Goal: Information Seeking & Learning: Learn about a topic

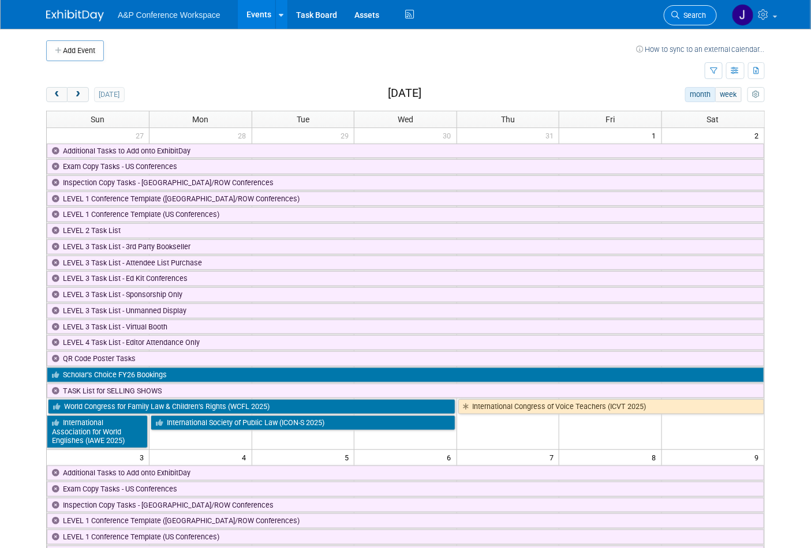
click at [698, 13] on span "Search" at bounding box center [692, 15] width 27 height 9
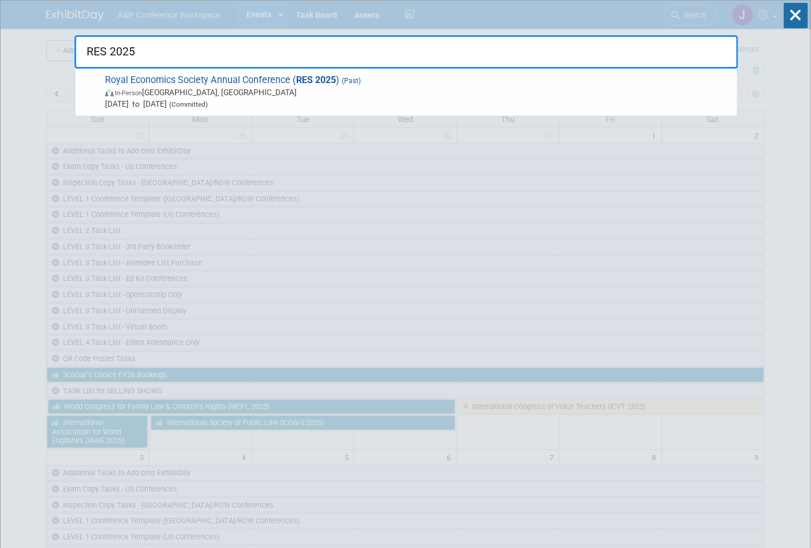
type input "RES 2025"
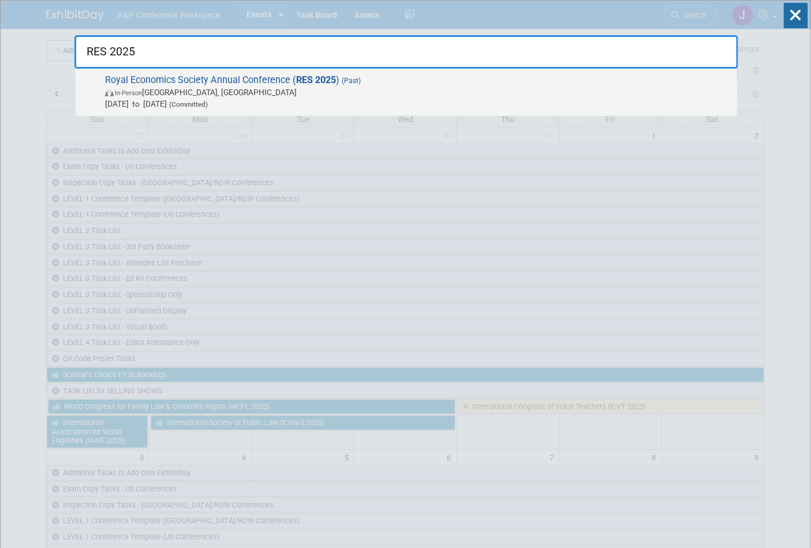
click at [315, 84] on strong "RES 2025" at bounding box center [316, 79] width 40 height 11
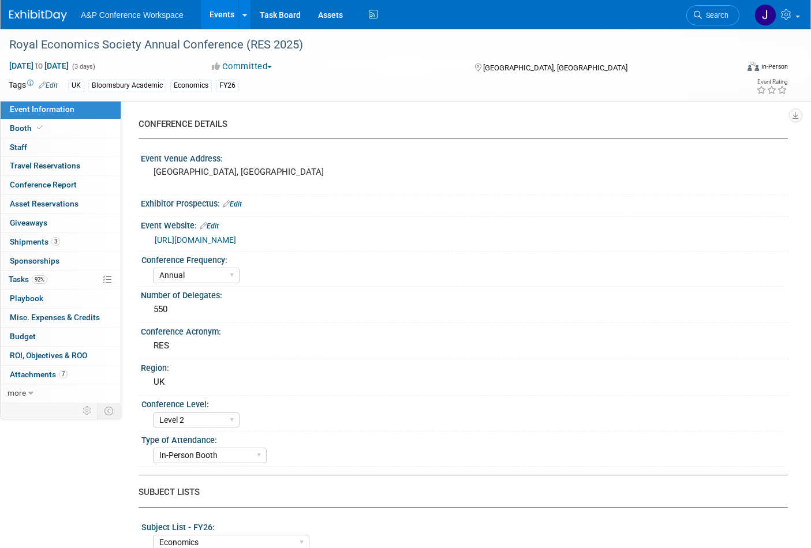
select select "Annual"
select select "Level 2"
select select "In-Person Booth"
select select "Economics"
select select "Bloomsbury Academic"
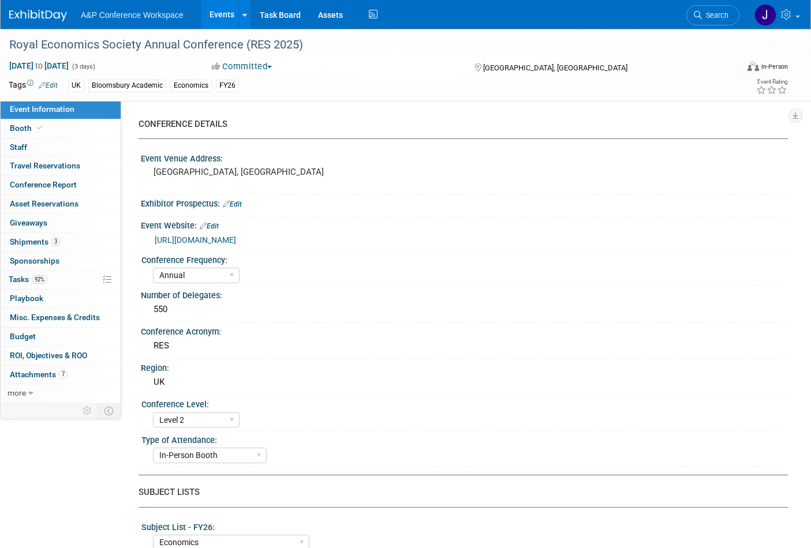
select select "Matt Hambridge"
select select "Tia Ali"
select select "Helen Jackson"
select select "Networking/Commissioning"
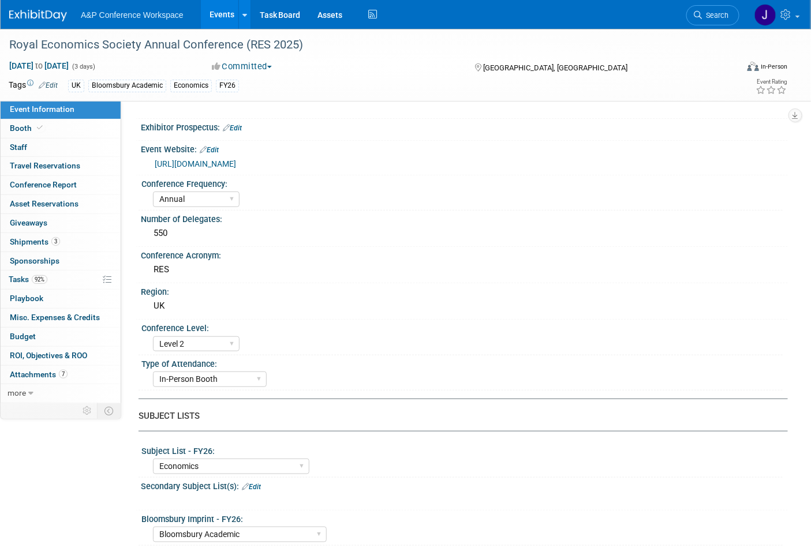
scroll to position [64, 0]
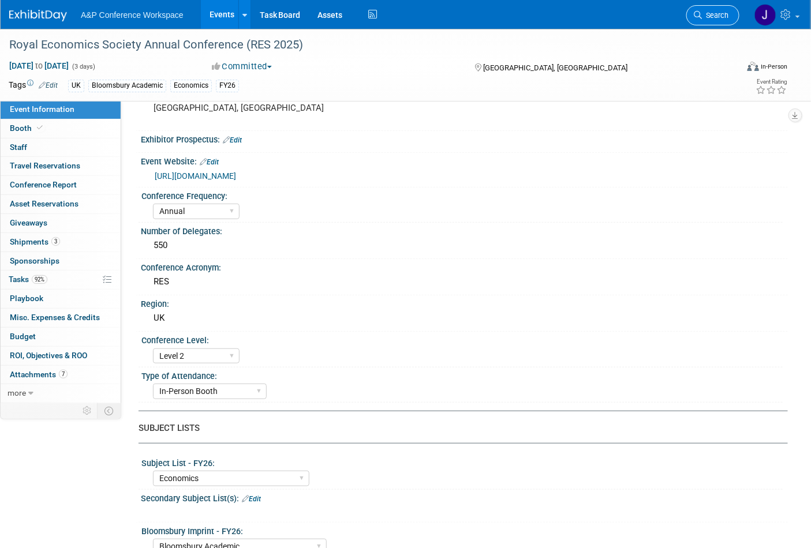
click at [712, 20] on link "Search" at bounding box center [712, 15] width 53 height 20
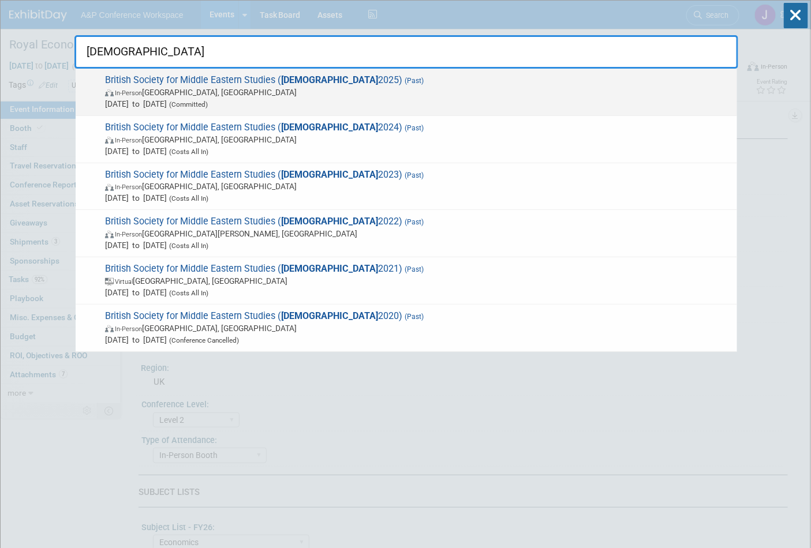
type input "BRISMES"
click at [316, 95] on span "In-Person Newcastle upon Tyne, United Kingdom" at bounding box center [418, 93] width 626 height 12
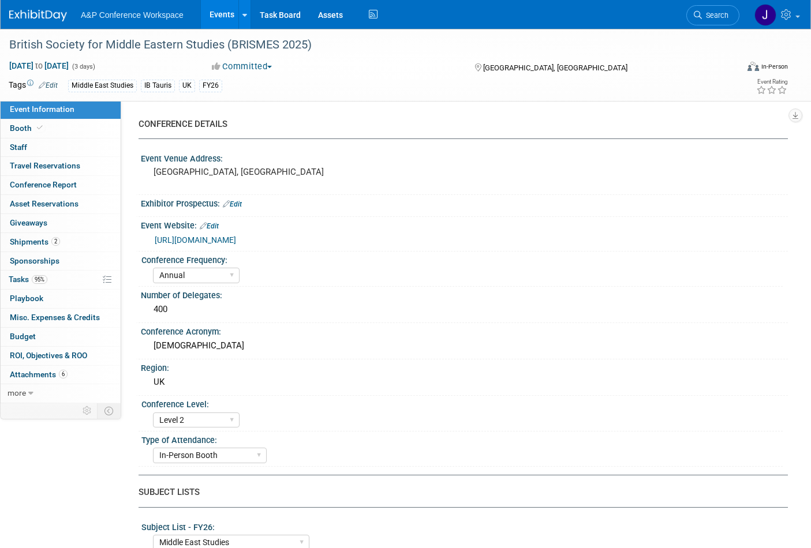
select select "Annual"
select select "Level 2"
select select "In-Person Booth"
select select "Middle East Studies"
select select "I.B.Tauris"
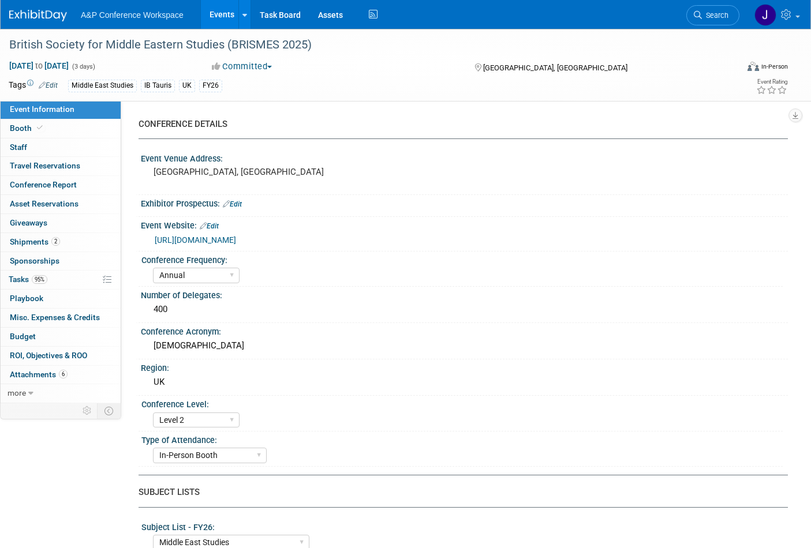
select select "Matt Hambridge"
select select "Phoebe Murphy-Dunn"
select select "Networking/Commissioning"
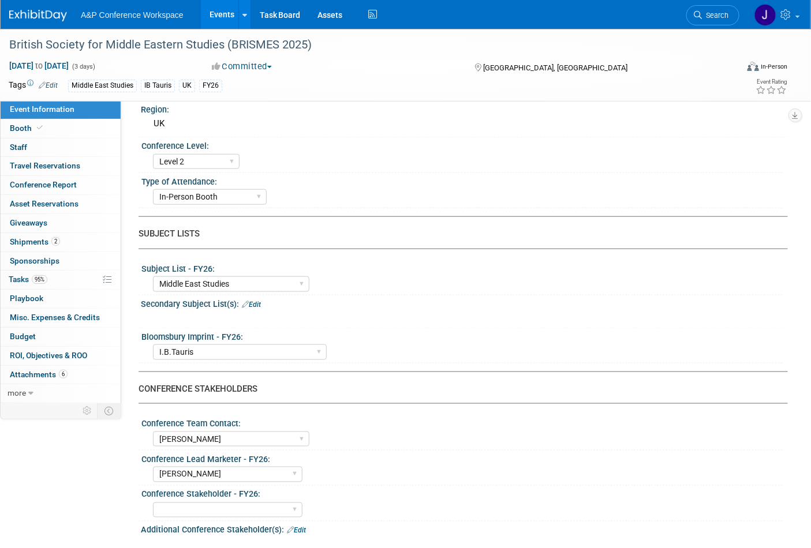
scroll to position [256, 0]
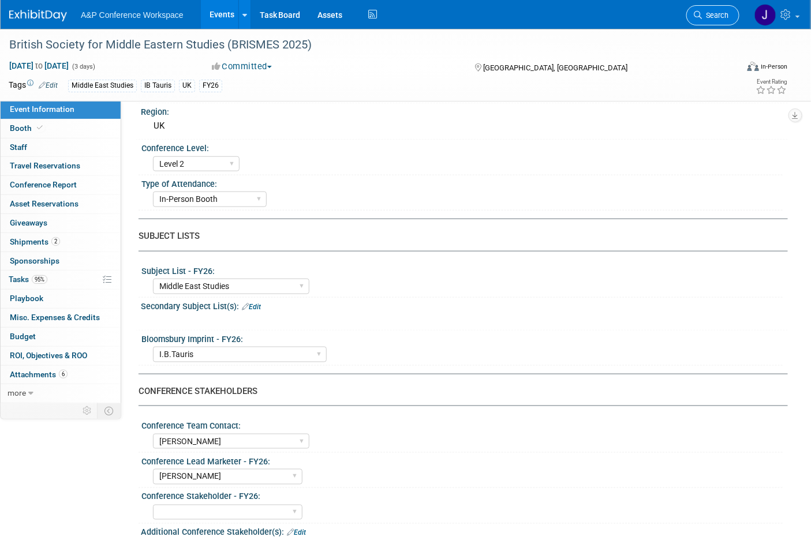
click at [708, 12] on span "Search" at bounding box center [715, 15] width 27 height 9
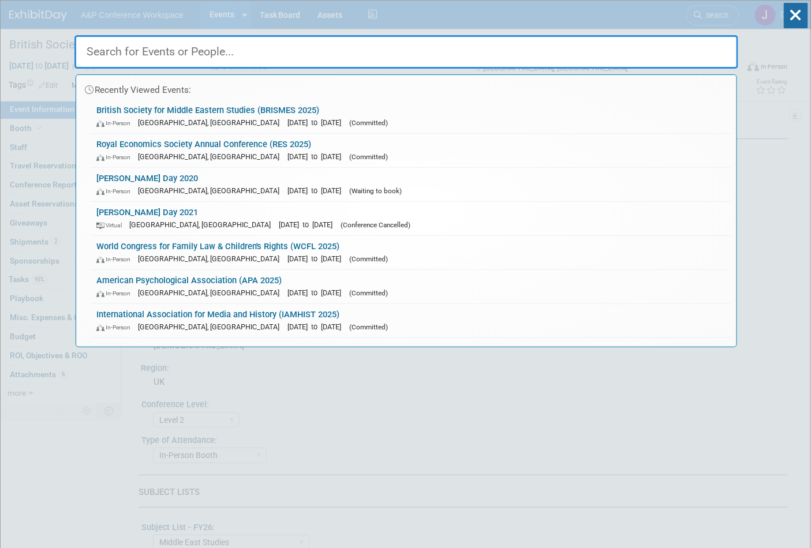
paste input "CCC 2025)"
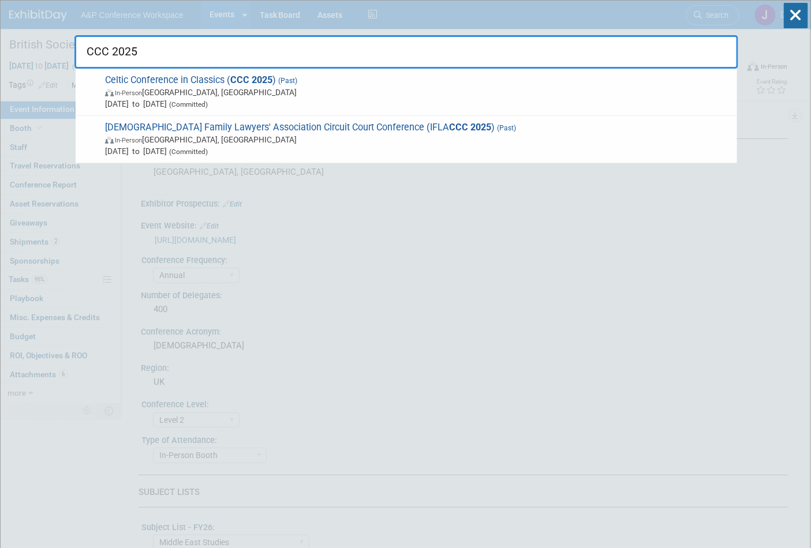
type input "CCC 2025"
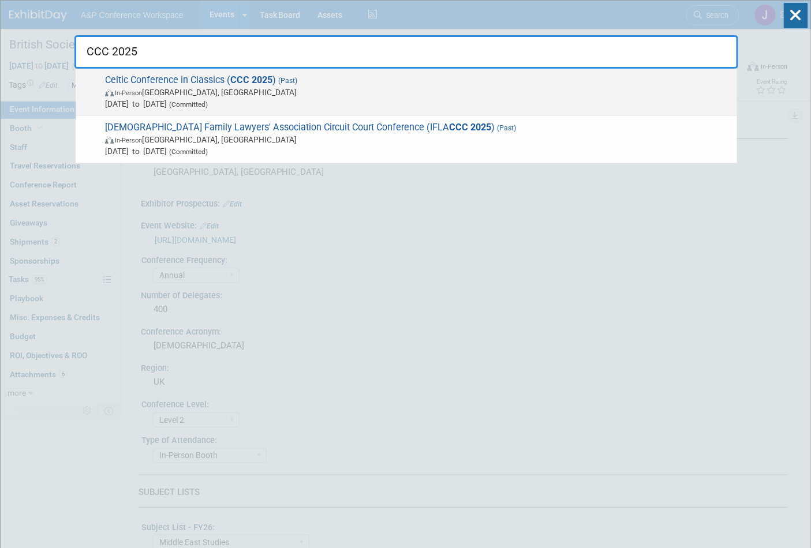
click at [211, 84] on span "Celtic Conference in Classics ( CCC 2025 ) (Past) In-Person Coimbra, Portugal J…" at bounding box center [417, 91] width 630 height 35
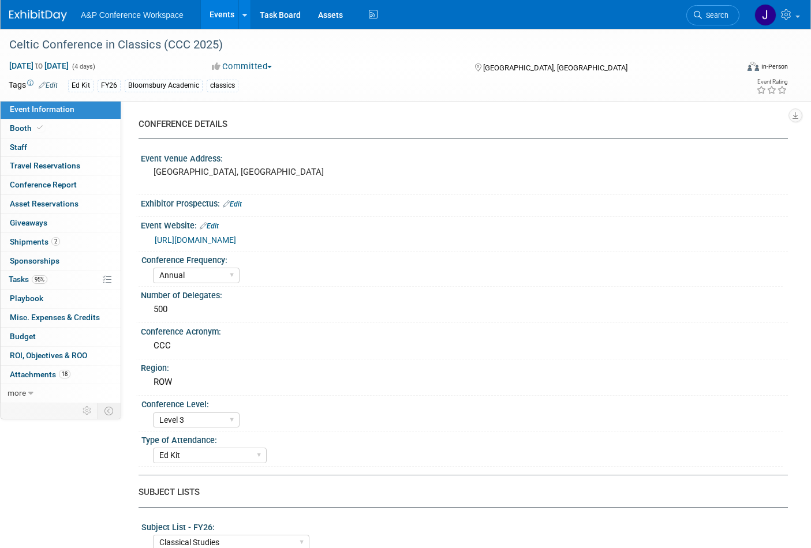
select select "Annual"
select select "Level 3"
select select "Ed Kit"
select select "Classical Studies"
select select "Bloomsbury Academic"
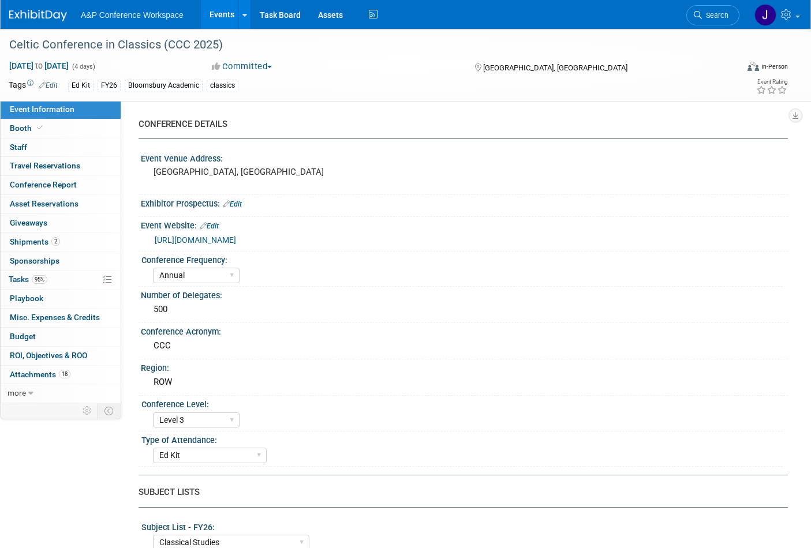
select select "Matt Hambridge"
select select "Brenna Akerman"
select select "Networking/Commissioning"
click at [713, 14] on span "Search" at bounding box center [715, 15] width 27 height 9
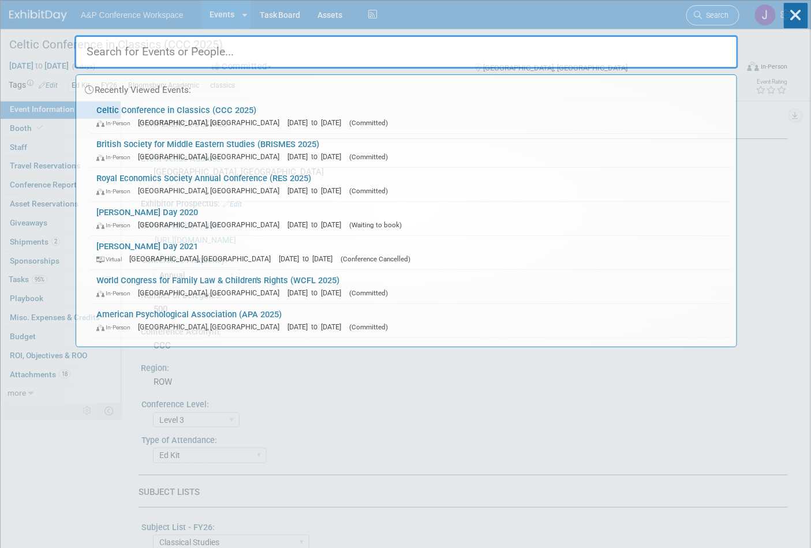
paste input "ALN 2025)"
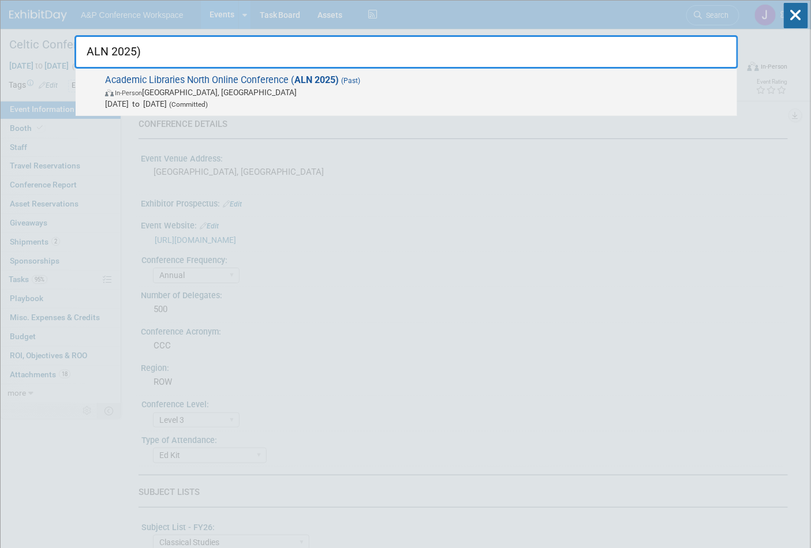
type input "ALN 2025)"
click at [349, 87] on span "In-Person Manchester, United Kingdom" at bounding box center [418, 93] width 626 height 12
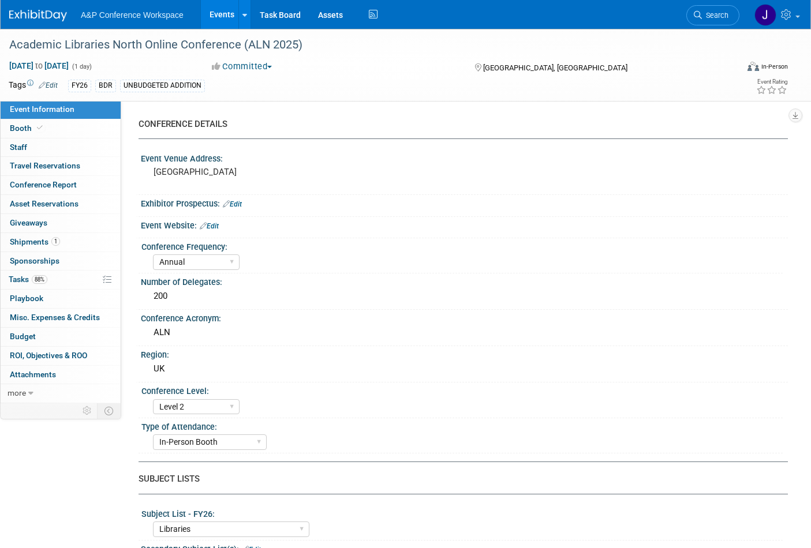
select select "Annual"
select select "Level 2"
select select "In-Person Booth"
select select "Libraries"
select select "Bloomsbury Digital Resources"
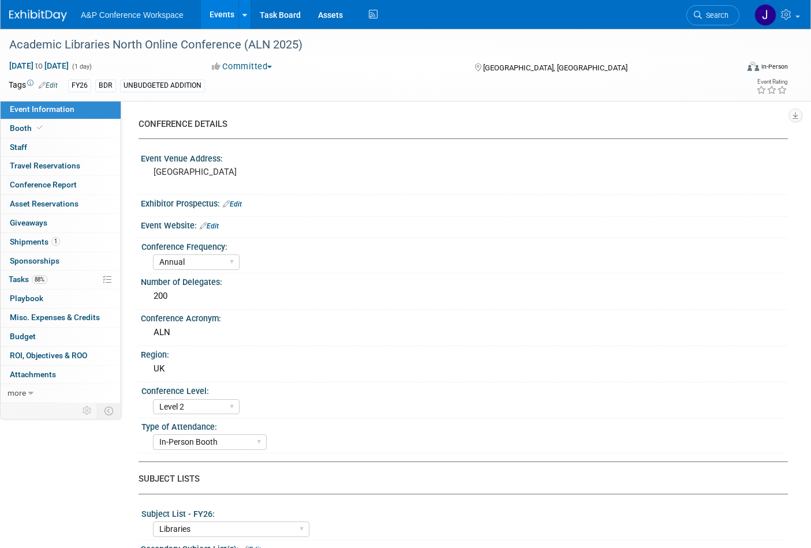
select select "[PERSON_NAME]"
select select "BDR Product Awareness and Trial Generation​"
click at [697, 14] on icon at bounding box center [698, 15] width 8 height 8
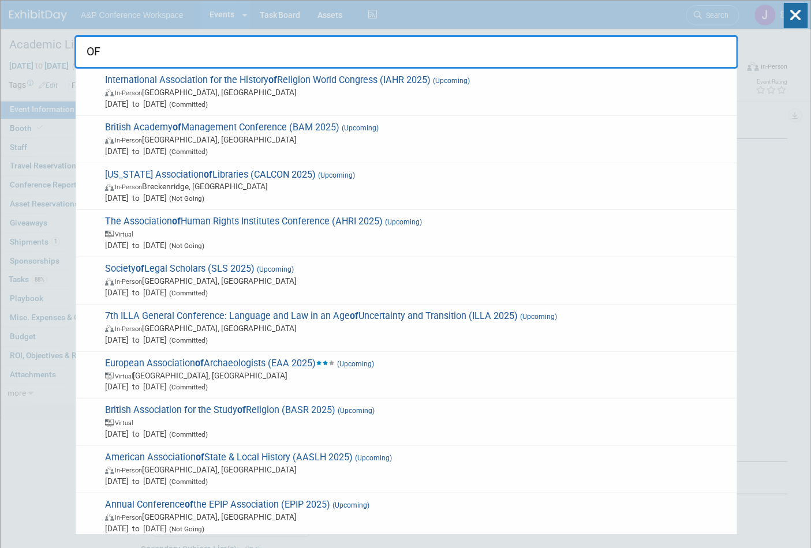
type input "OFS"
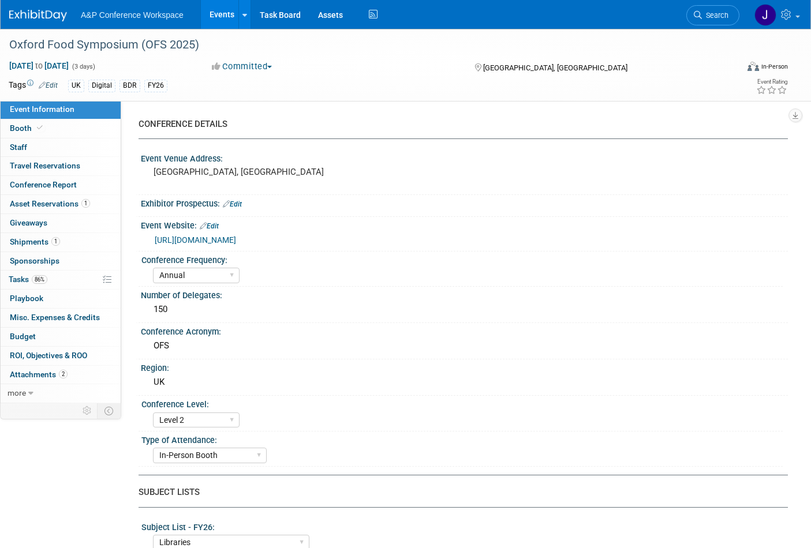
select select "Annual"
select select "Level 2"
select select "In-Person Booth"
select select "Libraries"
select select "Bloomsbury Digital Resources"
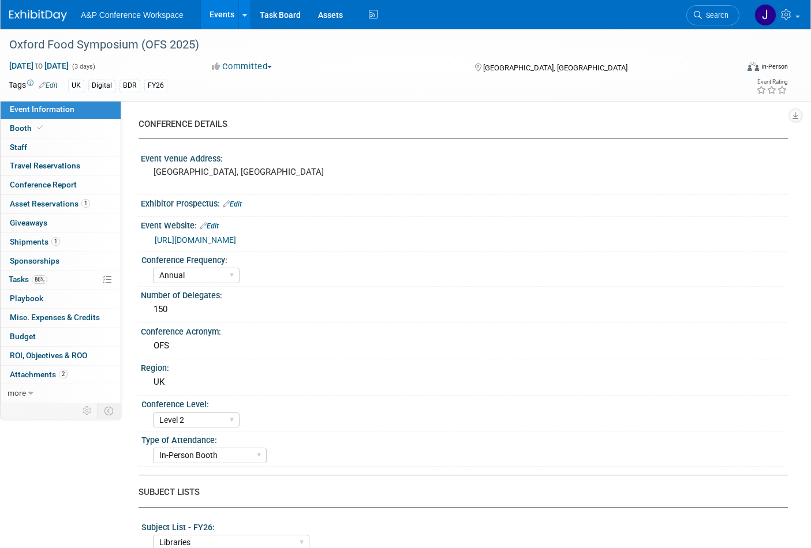
select select "[PERSON_NAME]"
select select "BDR Product Awareness and Trial Generation​"
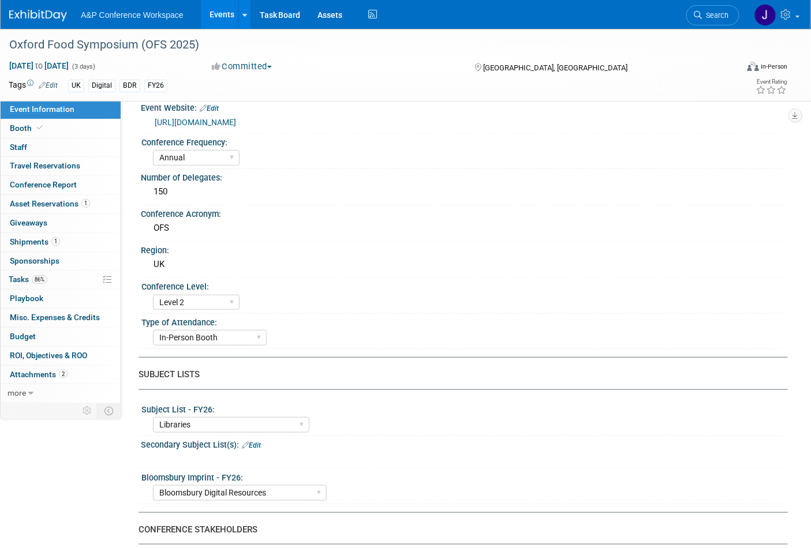
scroll to position [128, 0]
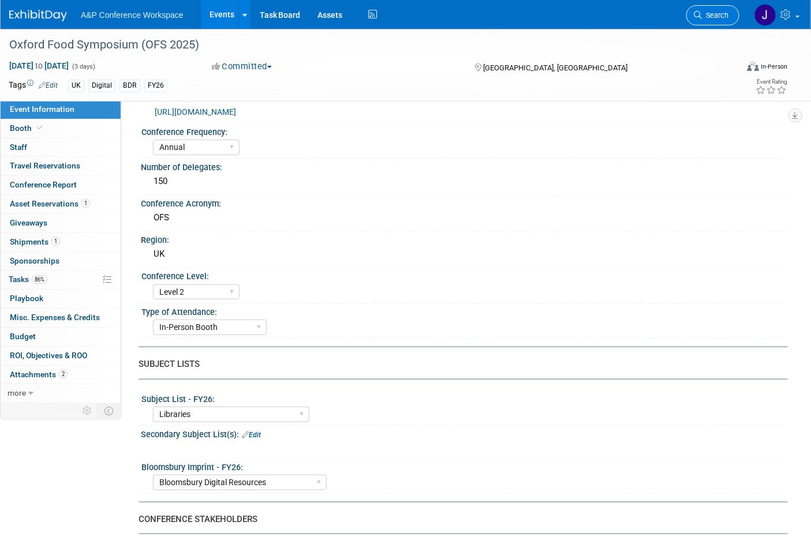
click at [708, 12] on span "Search" at bounding box center [715, 15] width 27 height 9
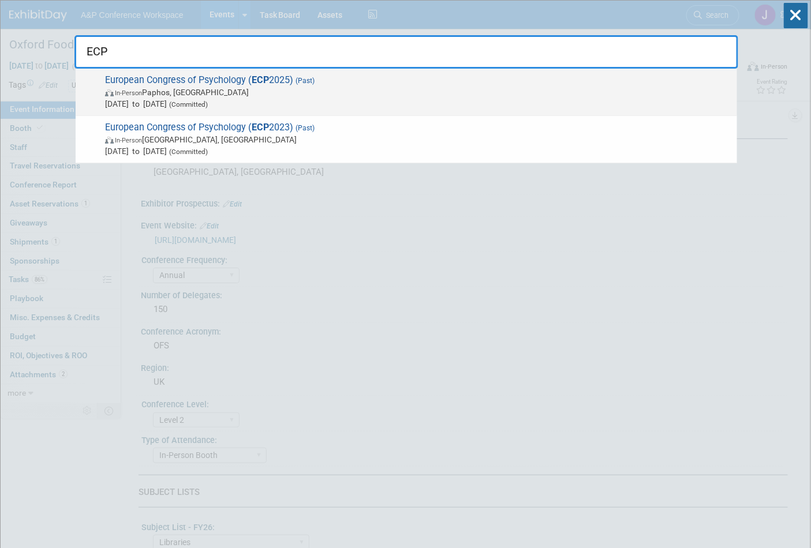
type input "ECP"
click at [358, 94] on span "In-Person Paphos, Cyprus" at bounding box center [418, 93] width 626 height 12
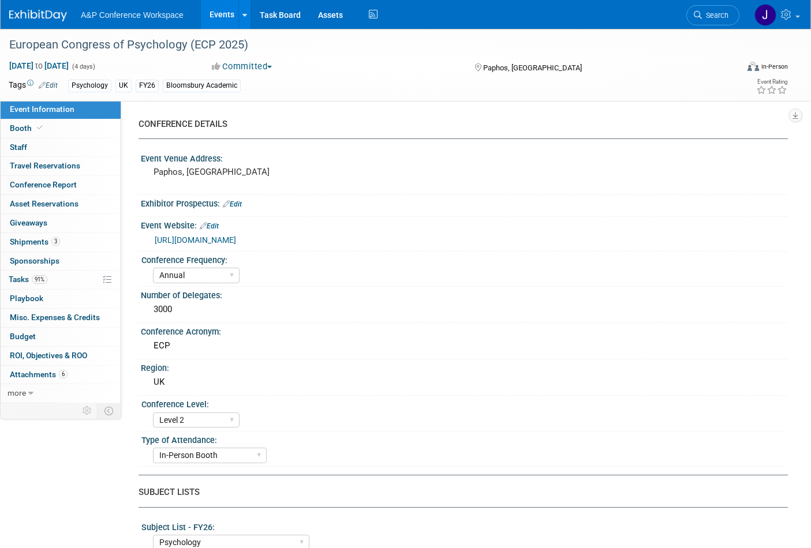
select select "Annual"
select select "Level 2"
select select "In-Person Booth"
select select "Psychology"
select select "Bloomsbury Academic"
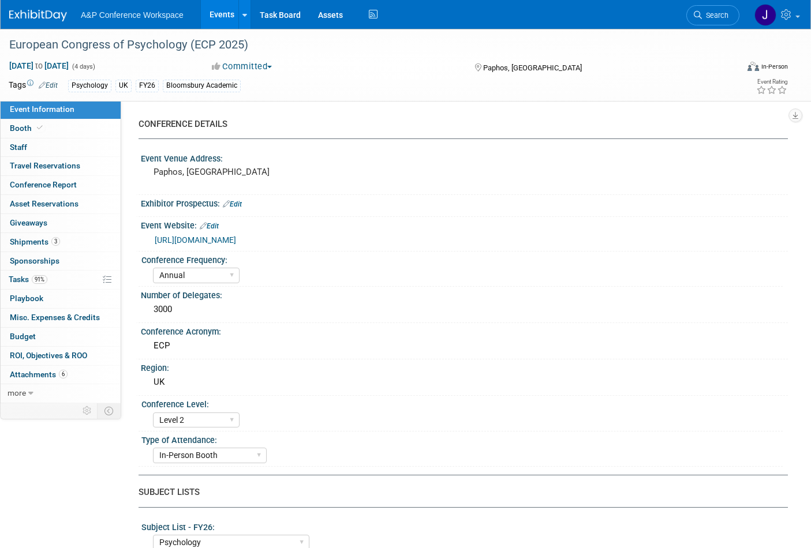
select select "[PERSON_NAME]"
select select "Networking/Commissioning"
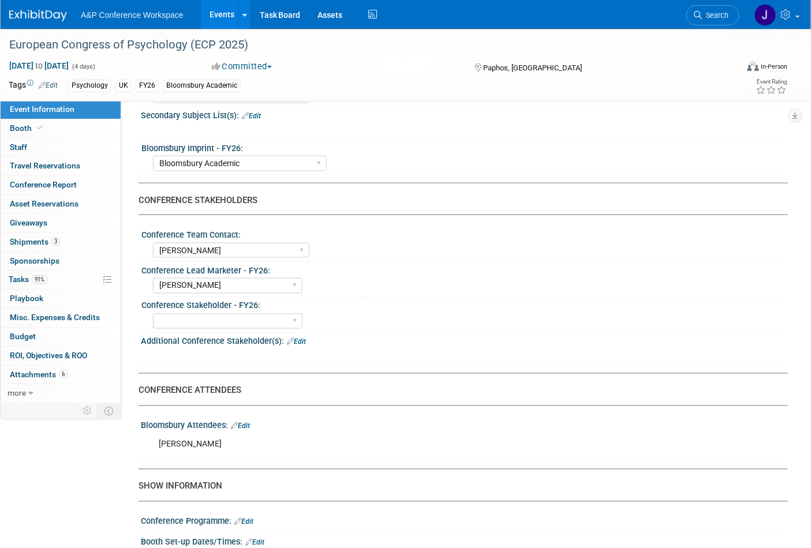
scroll to position [448, 0]
click at [713, 19] on link "Search" at bounding box center [712, 15] width 53 height 20
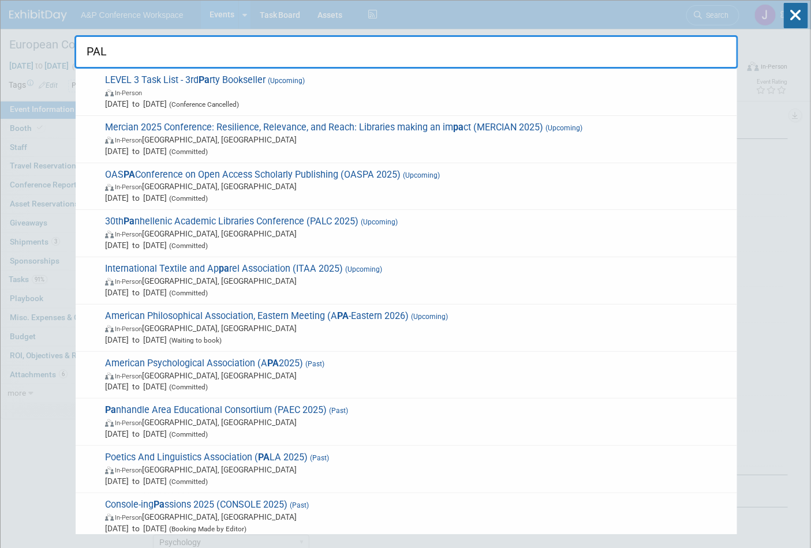
type input "PALA"
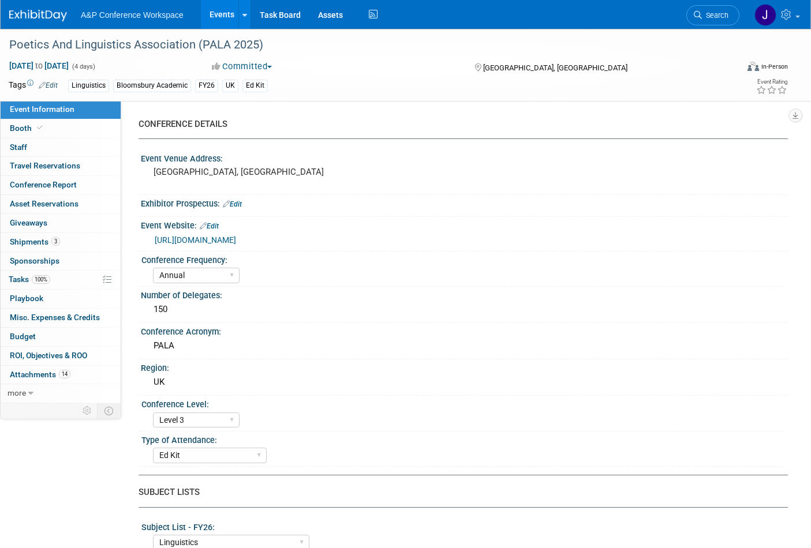
select select "Annual"
select select "Level 3"
select select "Ed Kit"
select select "Linguistics"
select select "Bloomsbury Academic"
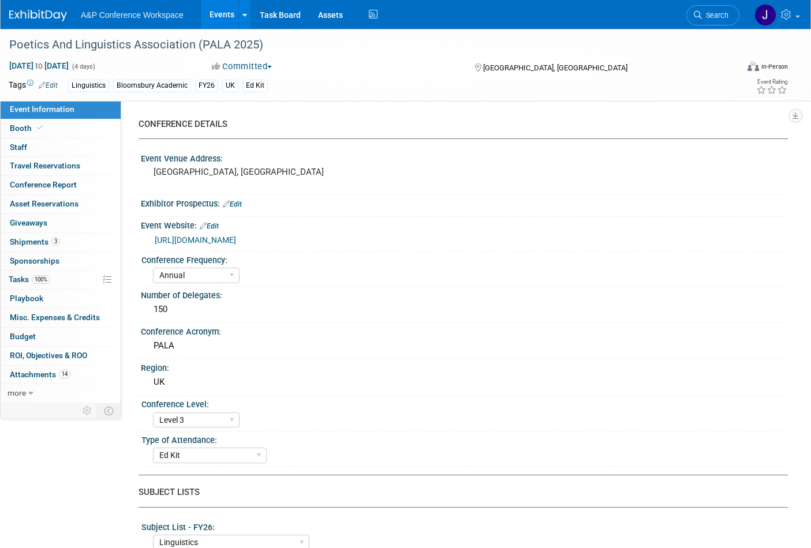
select select "[PERSON_NAME]"
select select "Networking/Commissioning"
click at [28, 390] on icon at bounding box center [30, 394] width 5 height 8
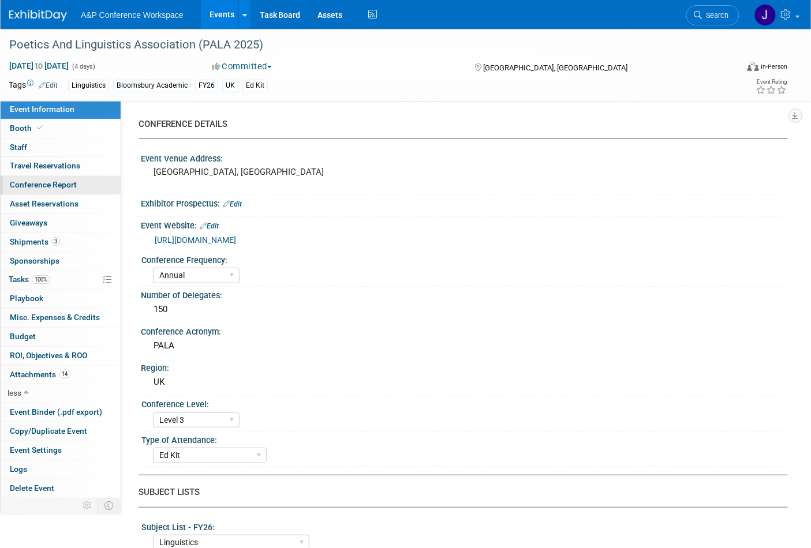
click at [17, 182] on span "Conference Report" at bounding box center [43, 184] width 67 height 9
select select "NO"
select select "YES"
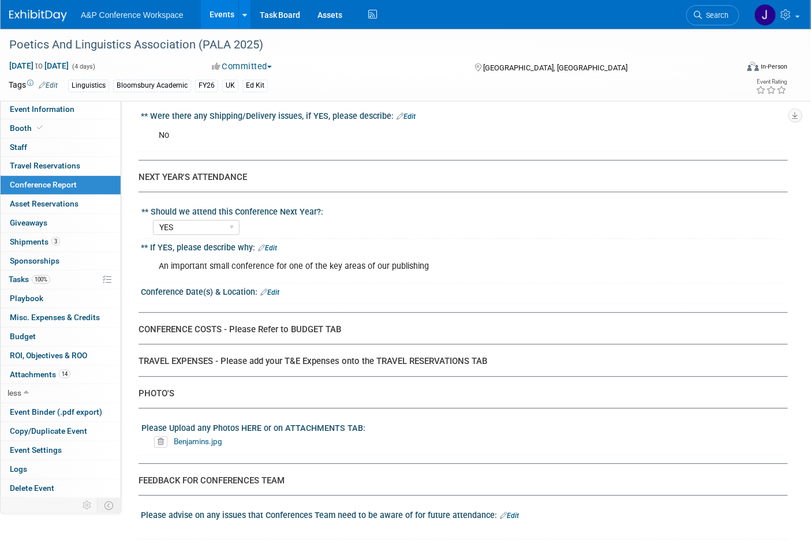
scroll to position [2309, 0]
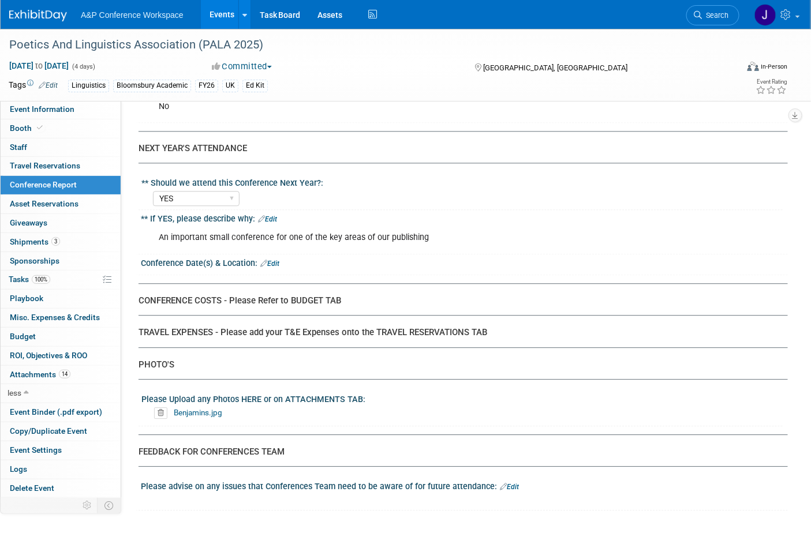
click at [202, 408] on link "Benjamins.jpg" at bounding box center [198, 412] width 48 height 9
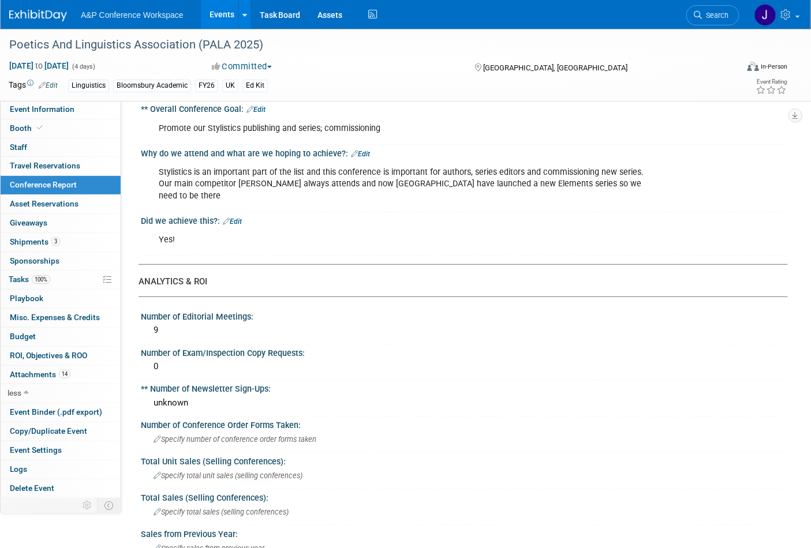
scroll to position [0, 0]
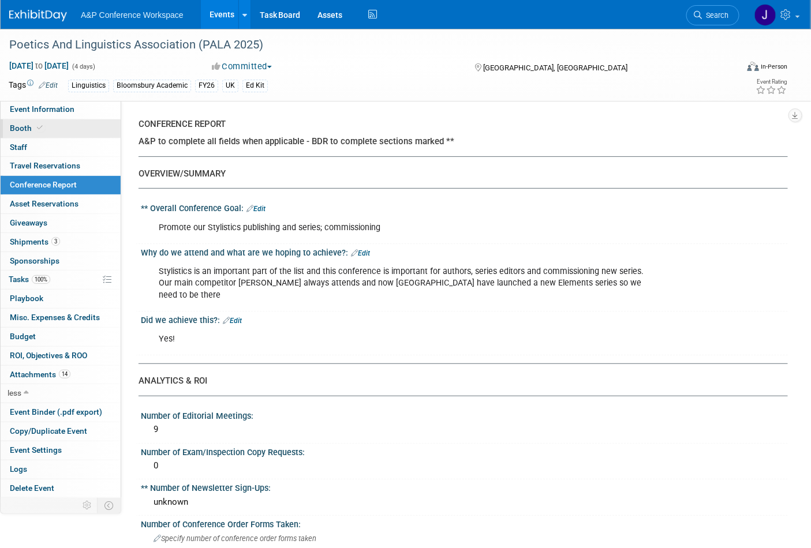
click at [19, 128] on span "Booth" at bounding box center [27, 128] width 35 height 9
select select "COBA"
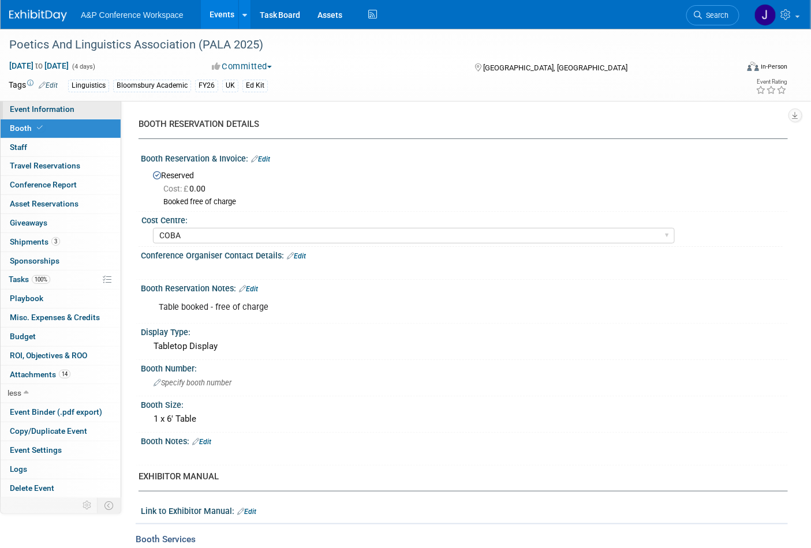
click at [23, 109] on span "Event Information" at bounding box center [42, 108] width 65 height 9
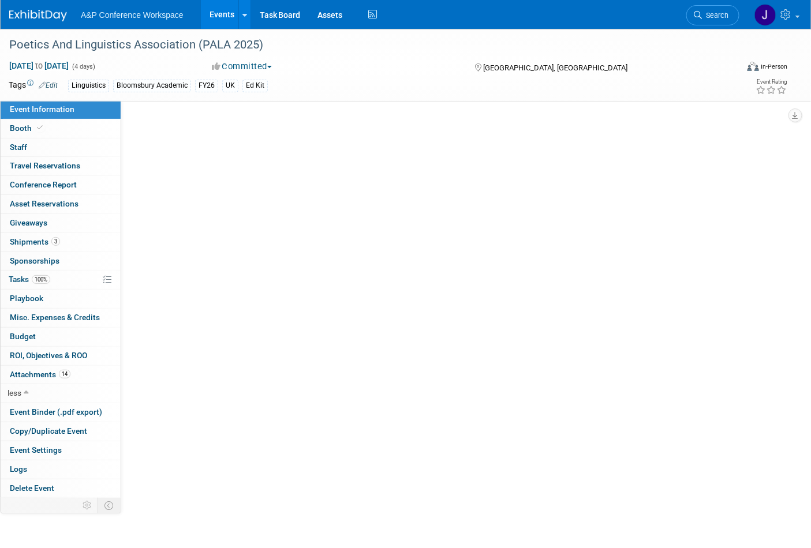
select select "Annual"
select select "Level 3"
select select "Ed Kit"
select select "Linguistics"
select select "Bloomsbury Academic"
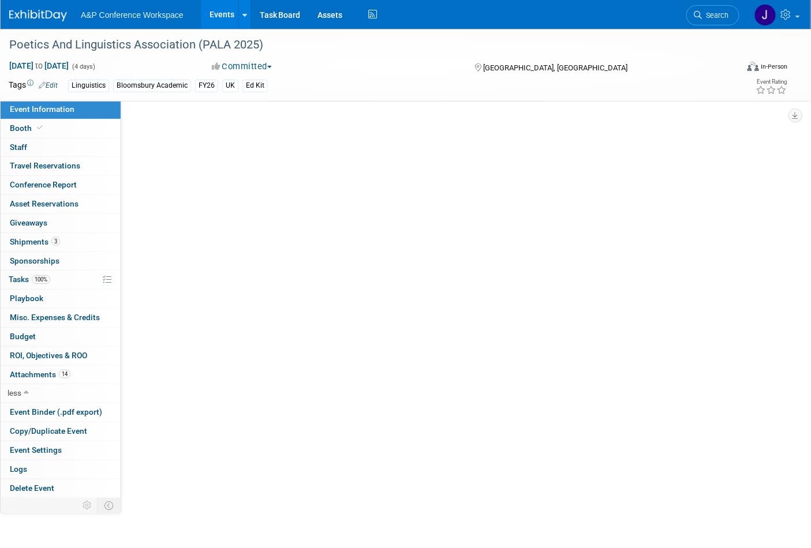
select select "[PERSON_NAME]"
select select "Networking/Commissioning"
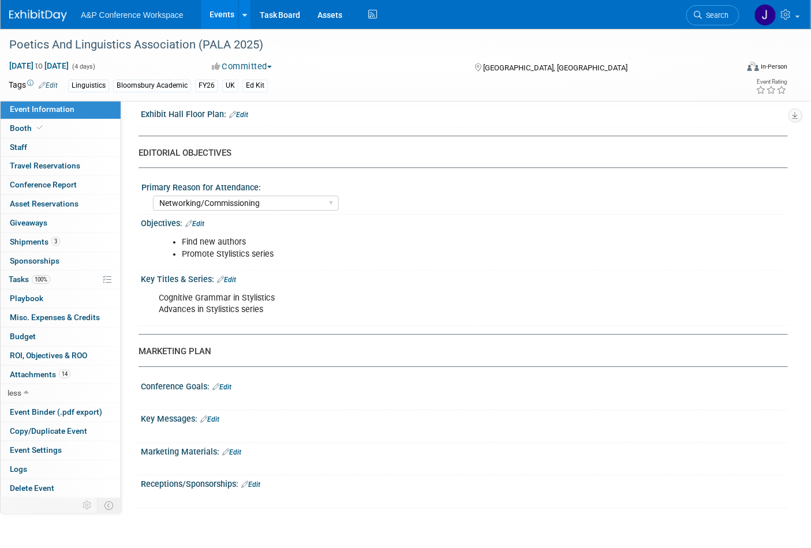
scroll to position [962, 0]
click at [35, 182] on span "Conference Report" at bounding box center [43, 184] width 67 height 9
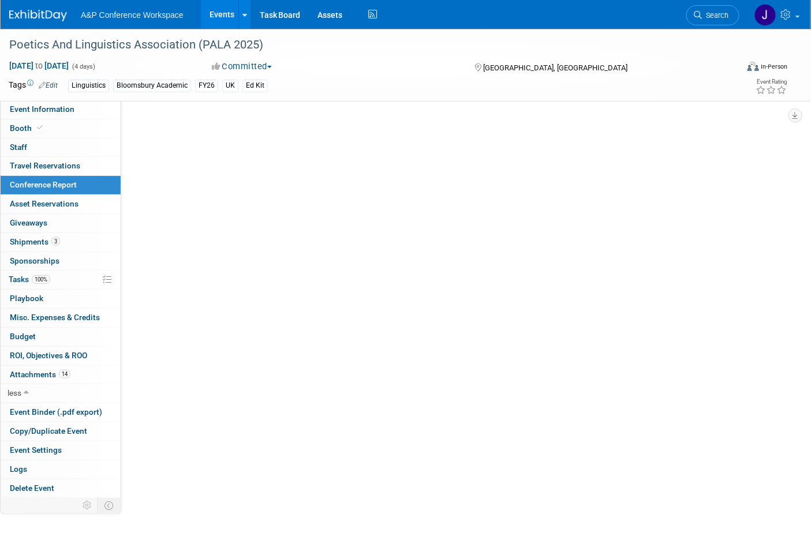
scroll to position [0, 0]
select select "NO"
select select "YES"
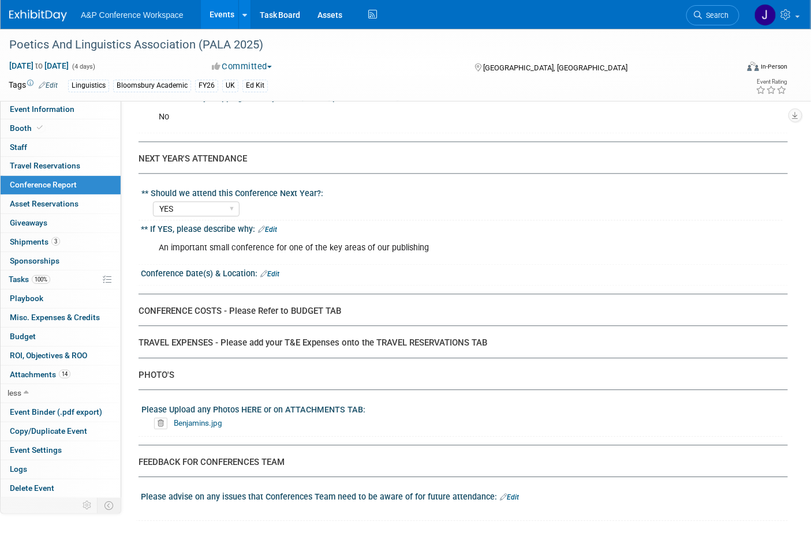
scroll to position [2298, 0]
click at [707, 13] on span "Search" at bounding box center [715, 15] width 27 height 9
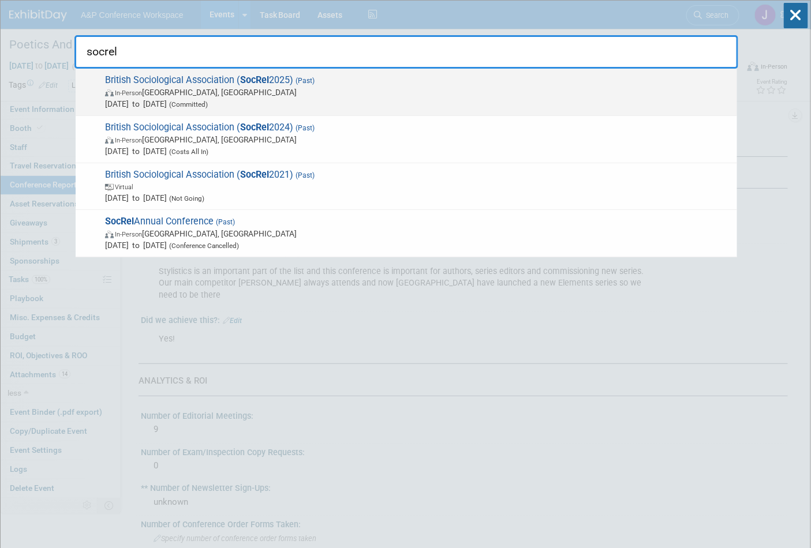
type input "socrel"
click at [350, 94] on span "In-Person Durham, United Kingdom" at bounding box center [418, 93] width 626 height 12
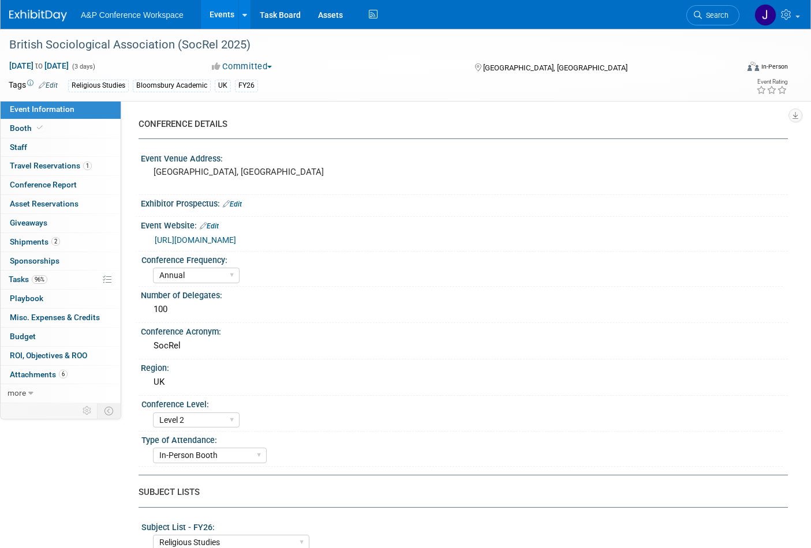
select select "Annual"
select select "Level 2"
select select "In-Person Booth"
select select "Religious Studies"
select select "Bloomsbury Academic"
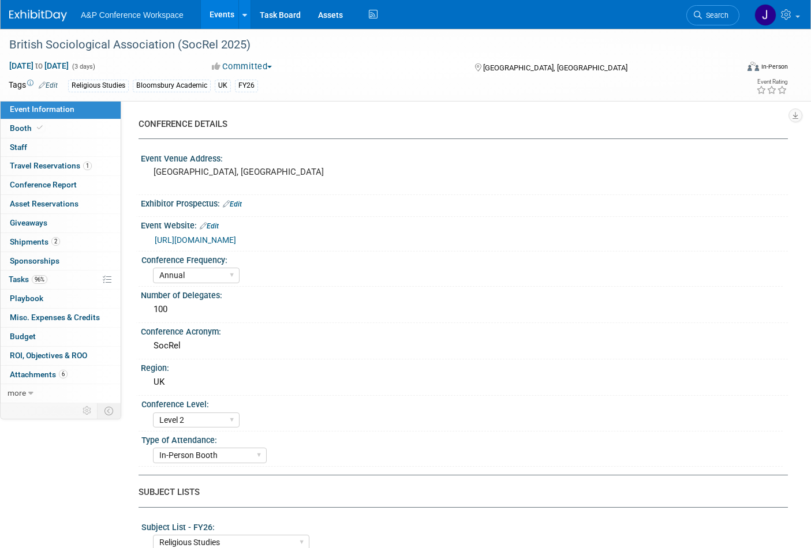
select select "[PERSON_NAME]"
select select "Networking/Commissioning"
click at [706, 13] on span "Search" at bounding box center [715, 15] width 27 height 9
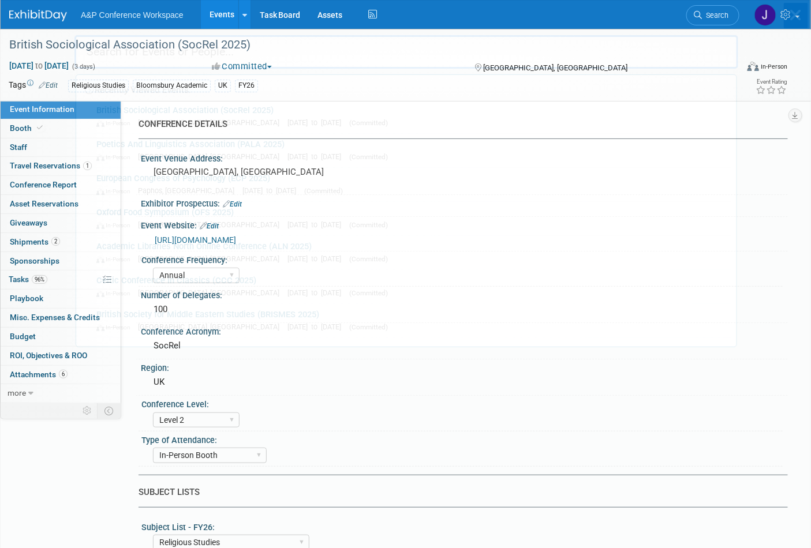
paste input "ICCEES"
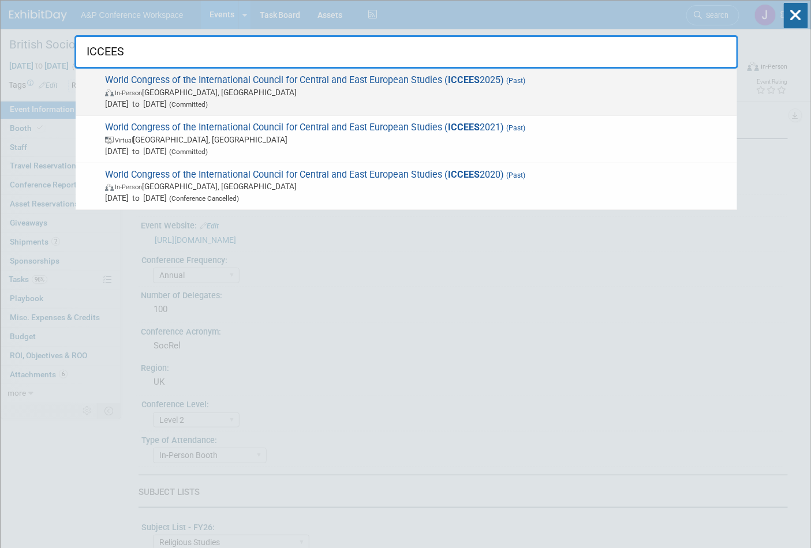
type input "ICCEES"
click at [320, 79] on span "World Congress of the International Council for Central and East European Studi…" at bounding box center [417, 91] width 630 height 35
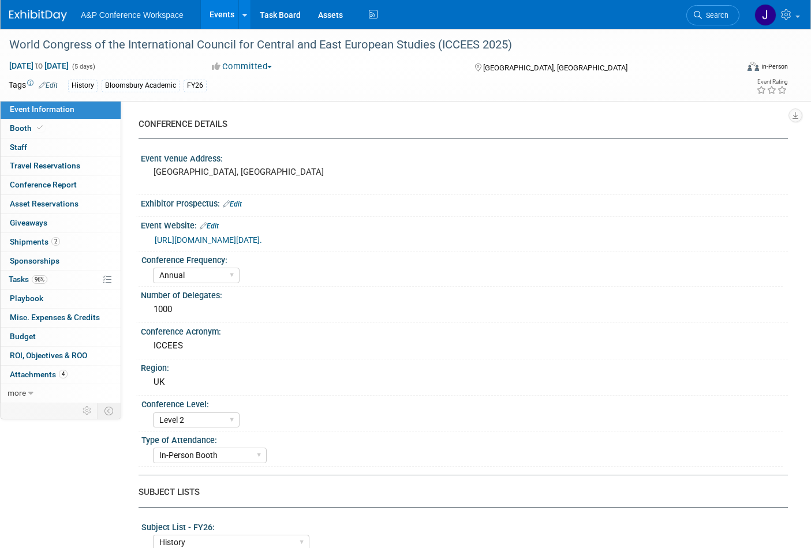
select select "Annual"
select select "Level 2"
select select "In-Person Booth"
select select "History"
select select "Bloomsbury Academic"
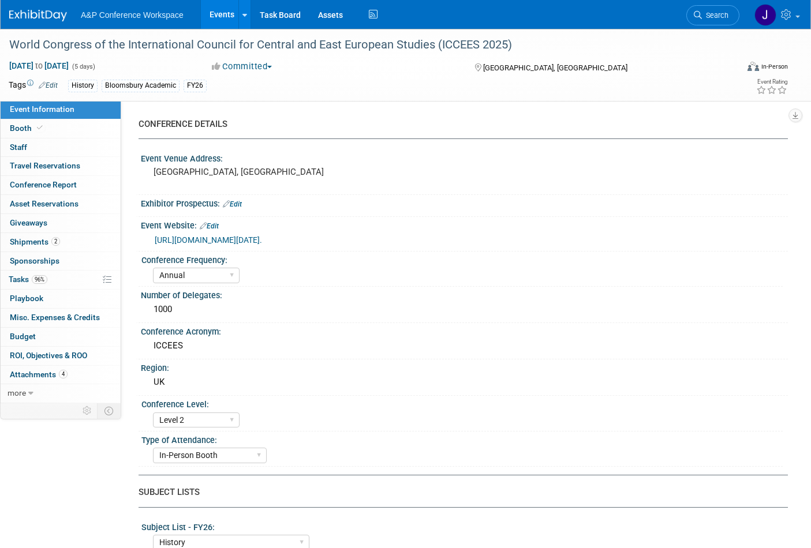
select select "[PERSON_NAME]"
select select "Networking/Commissioning"
click at [704, 12] on span "Search" at bounding box center [715, 15] width 27 height 9
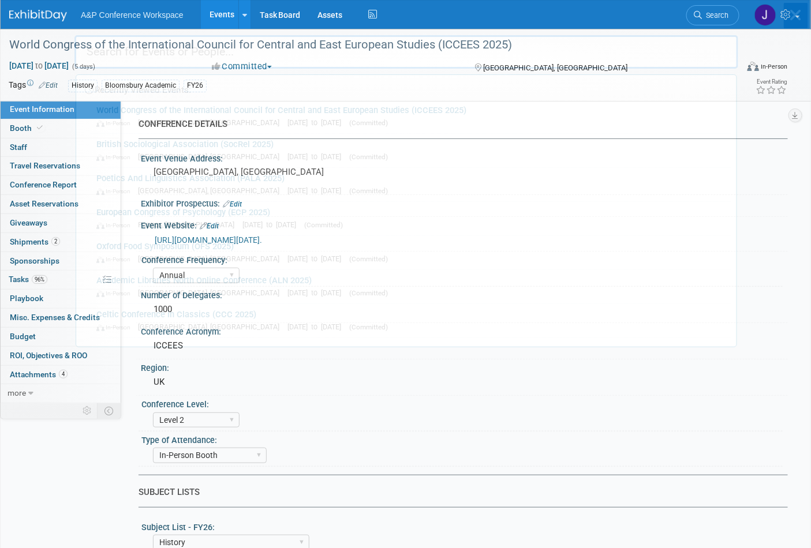
paste input "KL International Bookfa)"
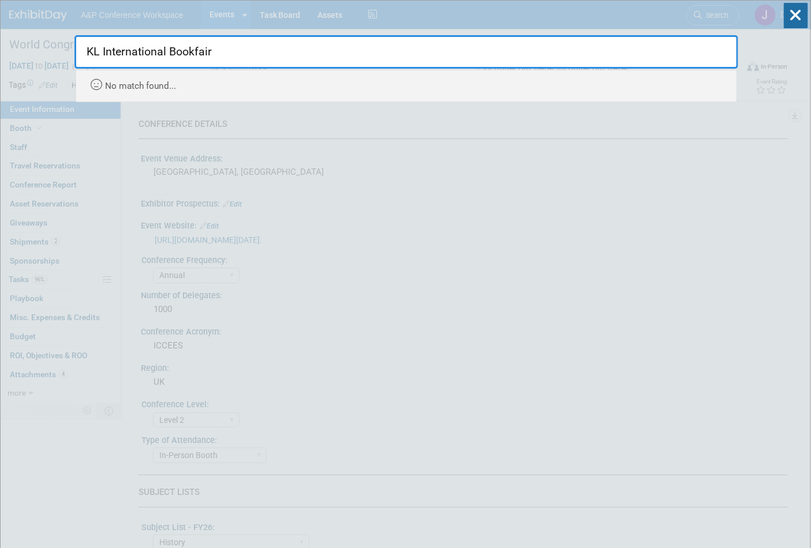
click at [201, 48] on input "KL International Bookfair" at bounding box center [406, 51] width 664 height 33
click at [200, 52] on input "KL International Bookfair" at bounding box center [406, 51] width 664 height 33
type input "KL International"
drag, startPoint x: 455, startPoint y: 39, endPoint x: 64, endPoint y: 43, distance: 390.8
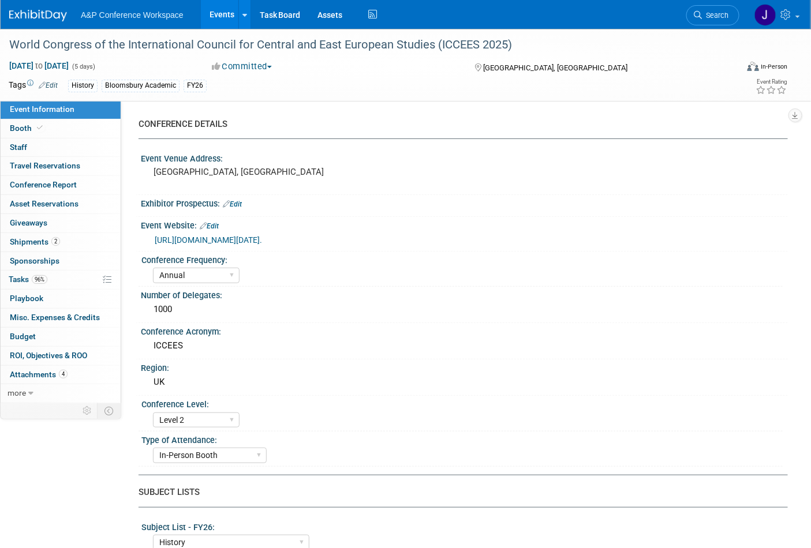
drag, startPoint x: 711, startPoint y: 12, endPoint x: 671, endPoint y: 24, distance: 41.1
click at [712, 12] on span "Search" at bounding box center [715, 15] width 27 height 9
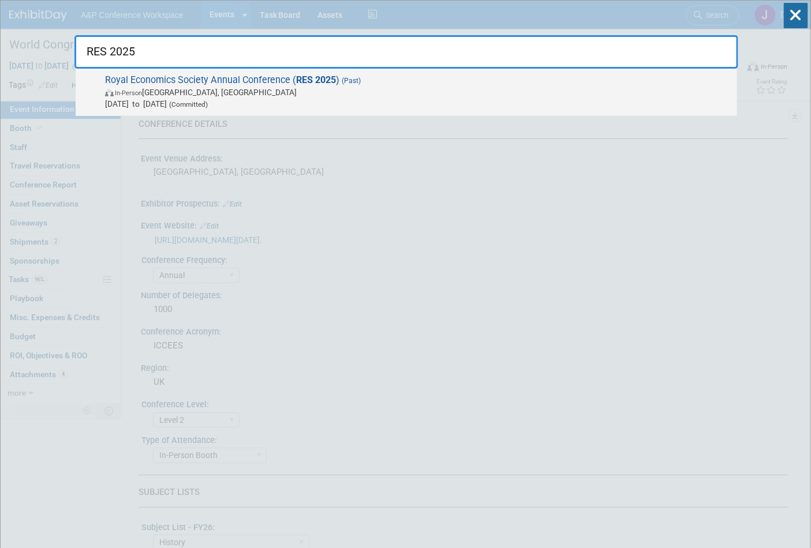
type input "RES 2025"
click at [282, 89] on span "In-Person Birmingham, United Kingdom" at bounding box center [418, 93] width 626 height 12
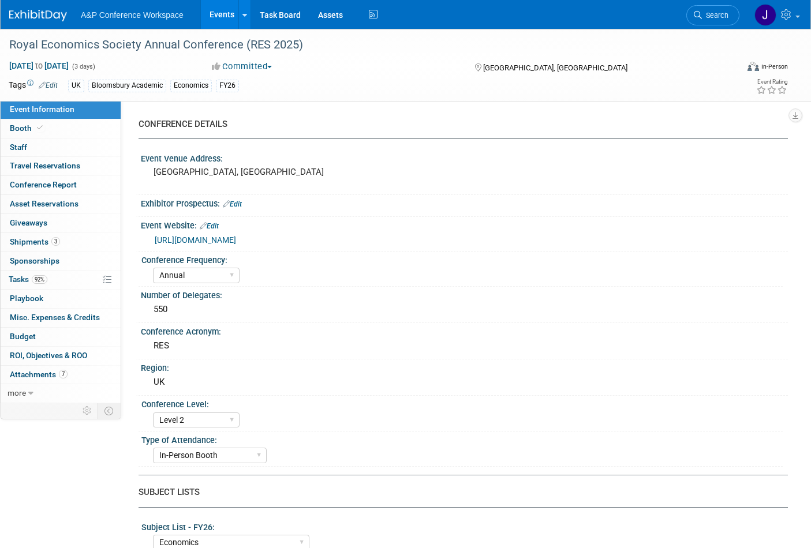
select select "Annual"
select select "Level 2"
select select "In-Person Booth"
select select "Economics"
select select "Bloomsbury Academic"
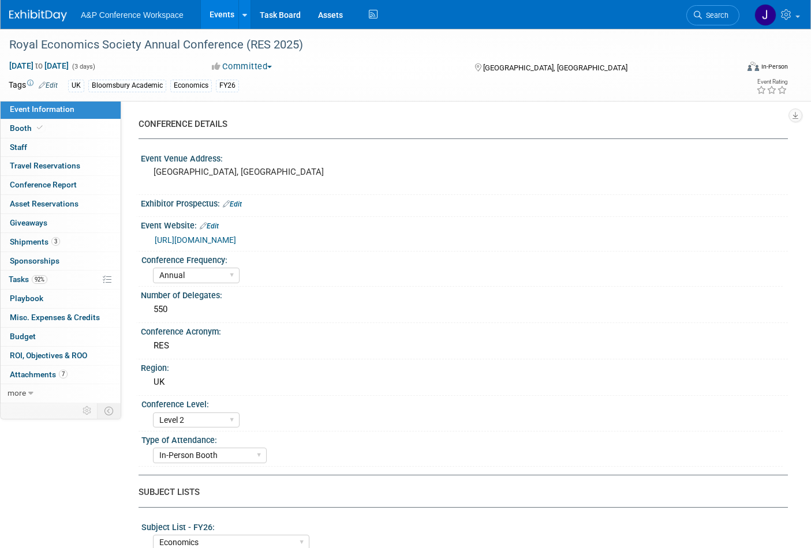
select select "[PERSON_NAME]"
select select "Networking/Commissioning"
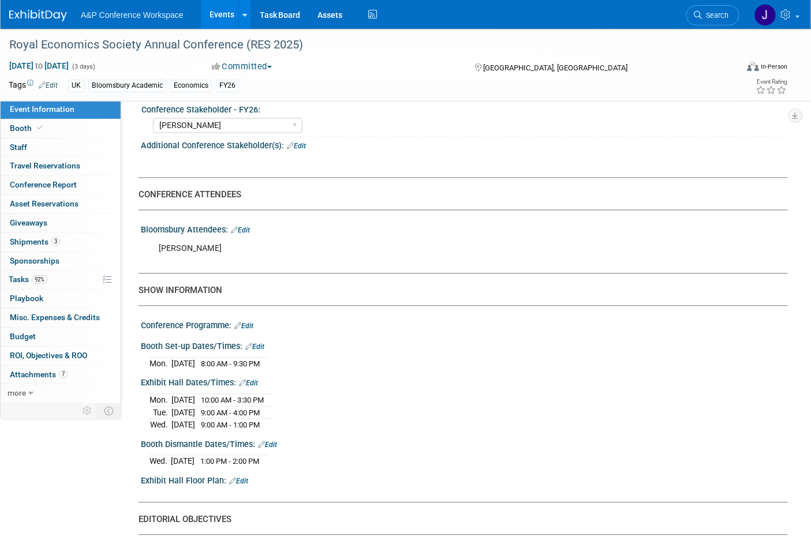
scroll to position [705, 0]
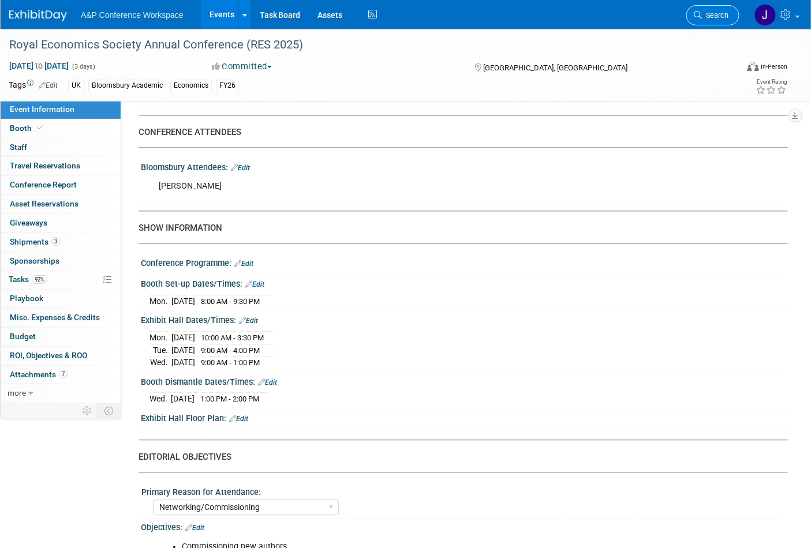
click at [719, 17] on span "Search" at bounding box center [715, 15] width 27 height 9
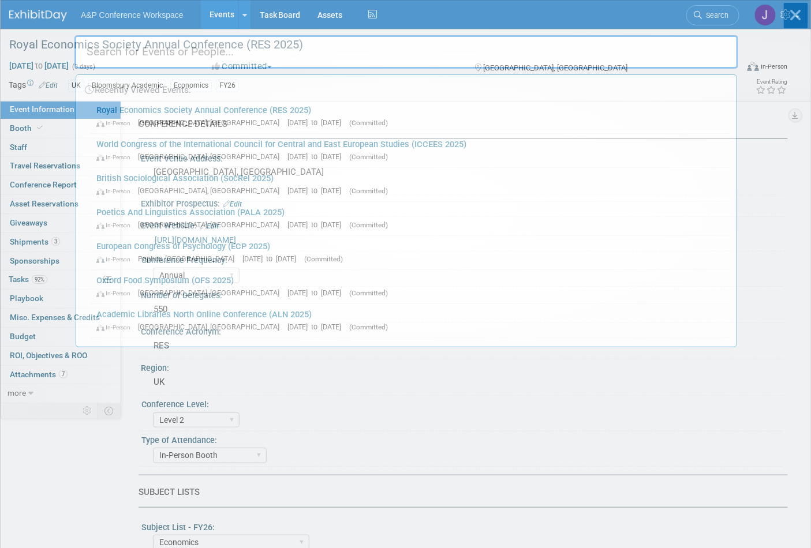
paste input "ECP Conference)"
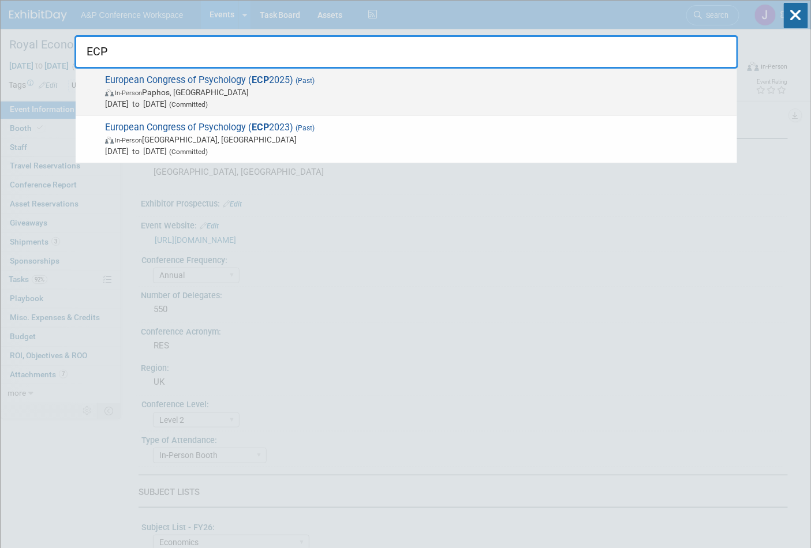
type input "ECP"
click at [373, 82] on span "European Congress of Psychology ( ECP 2025) (Past) In-Person Paphos, Cyprus Jul…" at bounding box center [417, 91] width 630 height 35
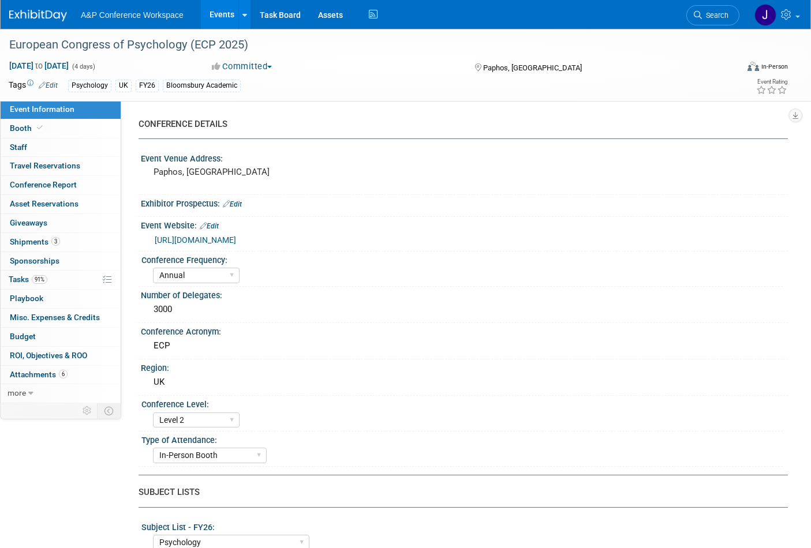
select select "Annual"
select select "Level 2"
select select "In-Person Booth"
select select "Psychology"
select select "Bloomsbury Academic"
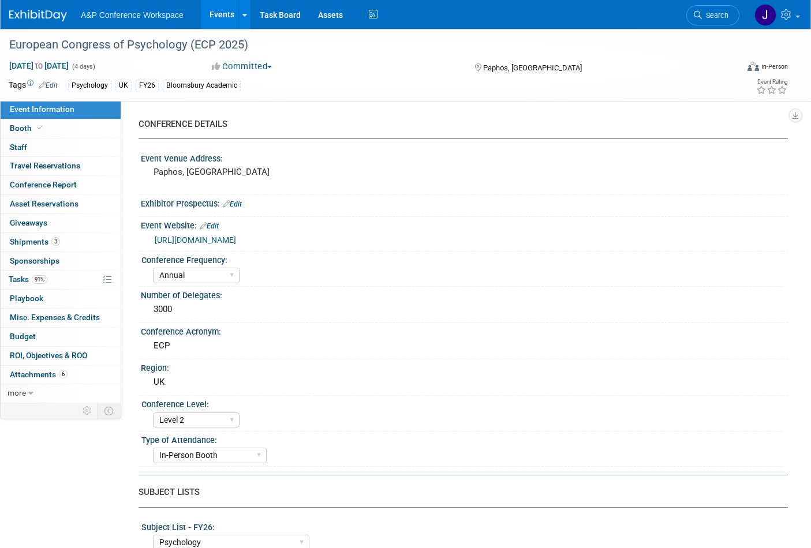
select select "[PERSON_NAME]"
select select "Networking/Commissioning"
click at [36, 181] on span "Conference Report" at bounding box center [43, 184] width 67 height 9
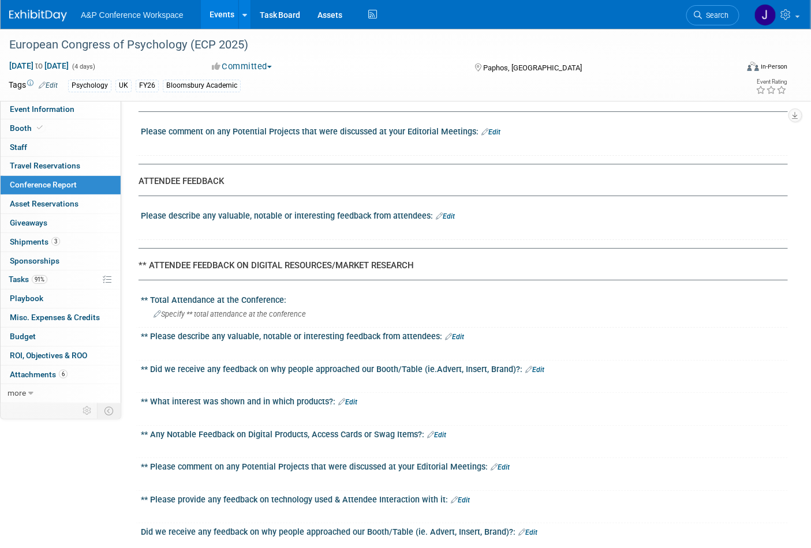
scroll to position [1667, 0]
